Goal: Information Seeking & Learning: Learn about a topic

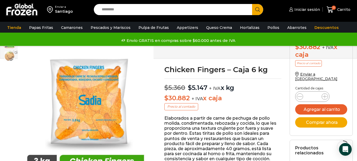
click at [80, 28] on link "Camarones" at bounding box center [71, 27] width 27 height 10
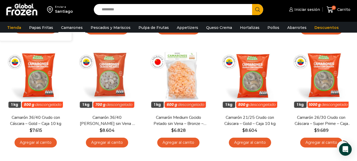
scroll to position [264, 0]
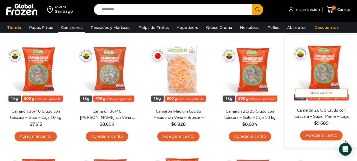
click at [328, 121] on bdi "$ 9.689" at bounding box center [321, 122] width 14 height 5
click at [321, 93] on span "Vista Rápida" at bounding box center [321, 92] width 53 height 9
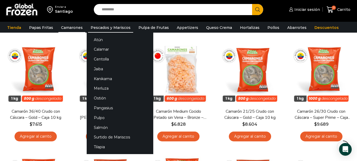
click at [107, 29] on link "Pescados y Mariscos" at bounding box center [110, 27] width 45 height 10
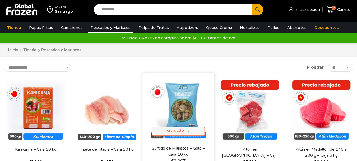
click at [185, 129] on span "Vista Rápida" at bounding box center [178, 130] width 53 height 9
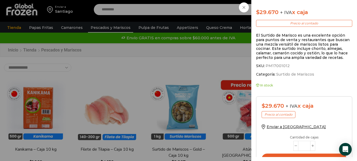
scroll to position [132, 0]
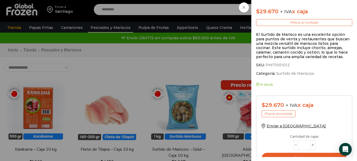
click at [198, 0] on div "Surtido de Mariscos - Gold - Caja 10 kg $ 3.090 Original price was: $3.090. $ 2…" at bounding box center [178, 0] width 357 height 0
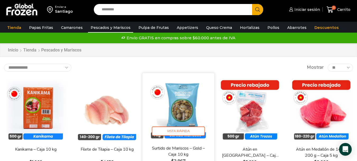
click at [181, 149] on link "Surtido de Mariscos – Gold – Caja 10 kg" at bounding box center [179, 151] width 58 height 12
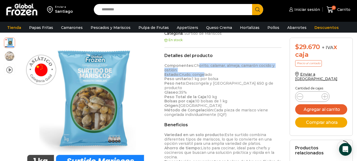
drag, startPoint x: 195, startPoint y: 66, endPoint x: 201, endPoint y: 75, distance: 11.2
click at [201, 75] on p "Componentes: Chorito, calamar, almeja, camarón cocido y ostión Estado: Crudo, c…" at bounding box center [222, 89] width 117 height 53
click at [198, 71] on p "Componentes: Chorito, calamar, almeja, camarón cocido y ostión Estado: Crudo, c…" at bounding box center [222, 89] width 117 height 53
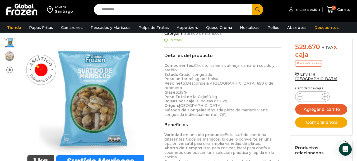
drag, startPoint x: 194, startPoint y: 66, endPoint x: 176, endPoint y: 70, distance: 18.9
click at [176, 70] on p "Componentes: Chorito, calamar, almeja, camarón cocido y ostión Estado: Crudo, c…" at bounding box center [222, 89] width 117 height 53
copy p "Chorito, calamar, almeja, camarón cocido y ostión"
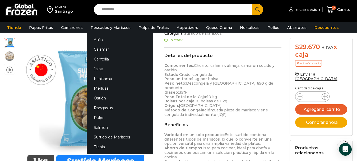
click at [95, 70] on link "Jaiba" at bounding box center [120, 69] width 67 height 10
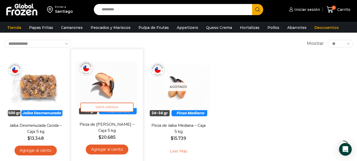
click at [98, 136] on span "$ 20.685" at bounding box center [107, 137] width 64 height 6
click at [100, 130] on link "Pinza de [PERSON_NAME] – Caja 5 kg" at bounding box center [107, 127] width 58 height 12
click at [108, 125] on link "Pinza de [PERSON_NAME] – Caja 5 kg" at bounding box center [107, 127] width 58 height 12
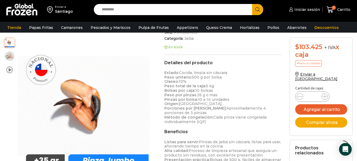
scroll to position [185, 0]
